Goal: Use online tool/utility: Utilize a website feature to perform a specific function

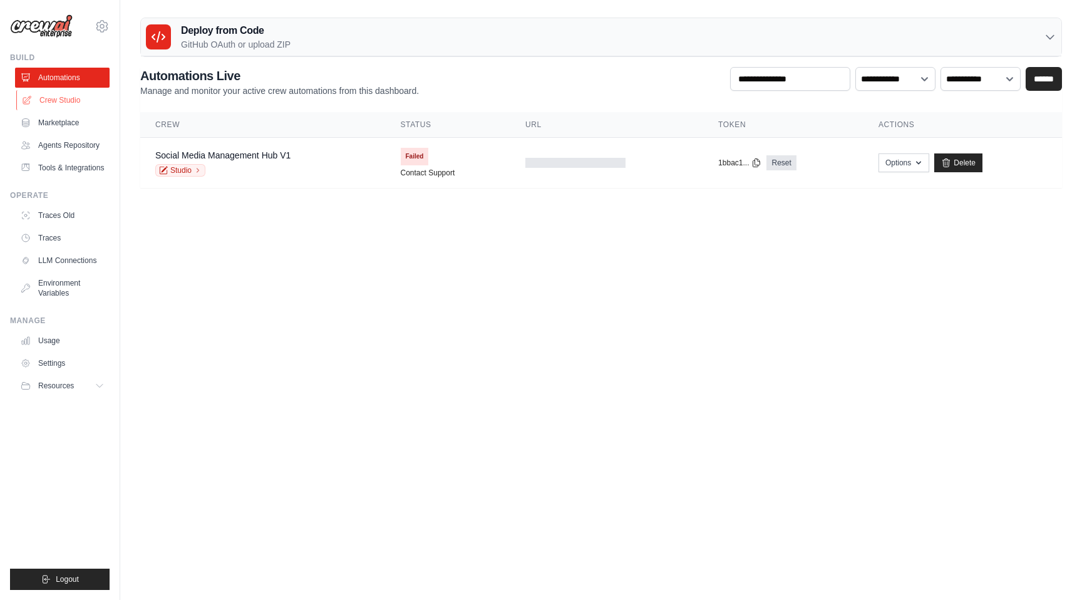
click at [61, 105] on link "Crew Studio" at bounding box center [63, 100] width 95 height 20
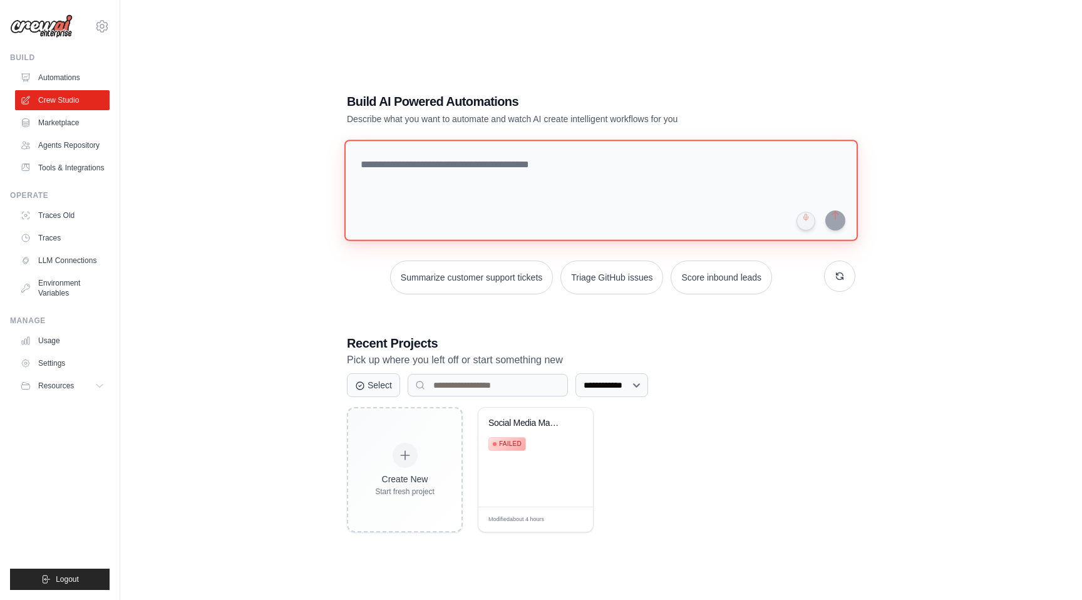
click at [434, 187] on textarea at bounding box center [600, 190] width 513 height 101
